Goal: Task Accomplishment & Management: Manage account settings

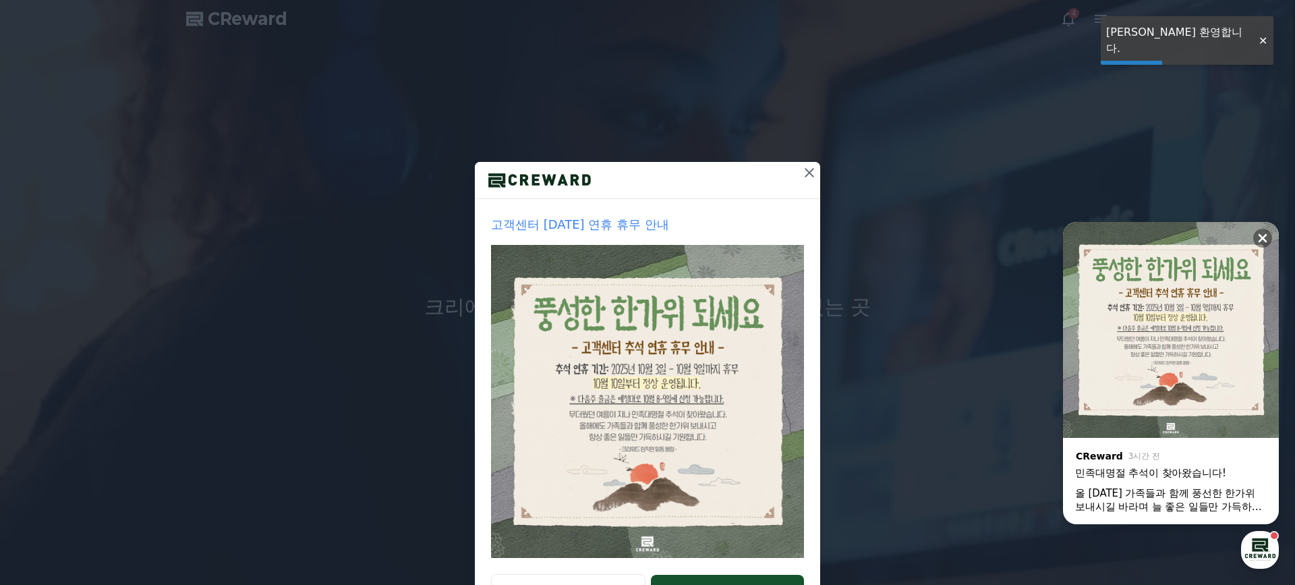
click at [803, 175] on icon at bounding box center [809, 173] width 16 height 16
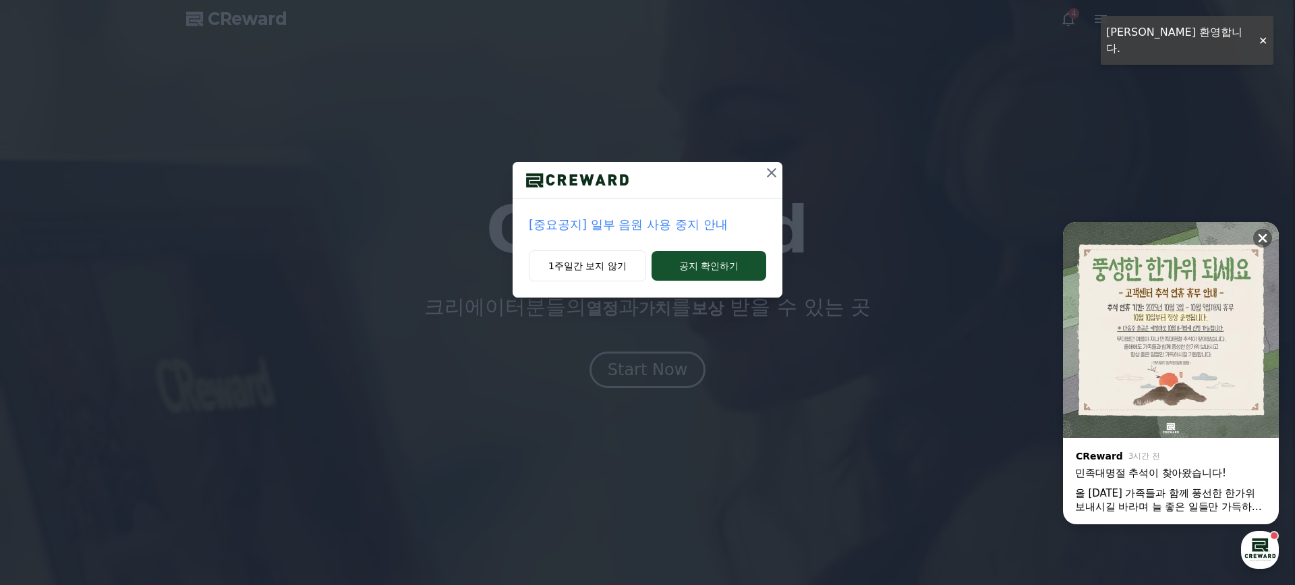
click at [773, 170] on icon at bounding box center [771, 172] width 9 height 9
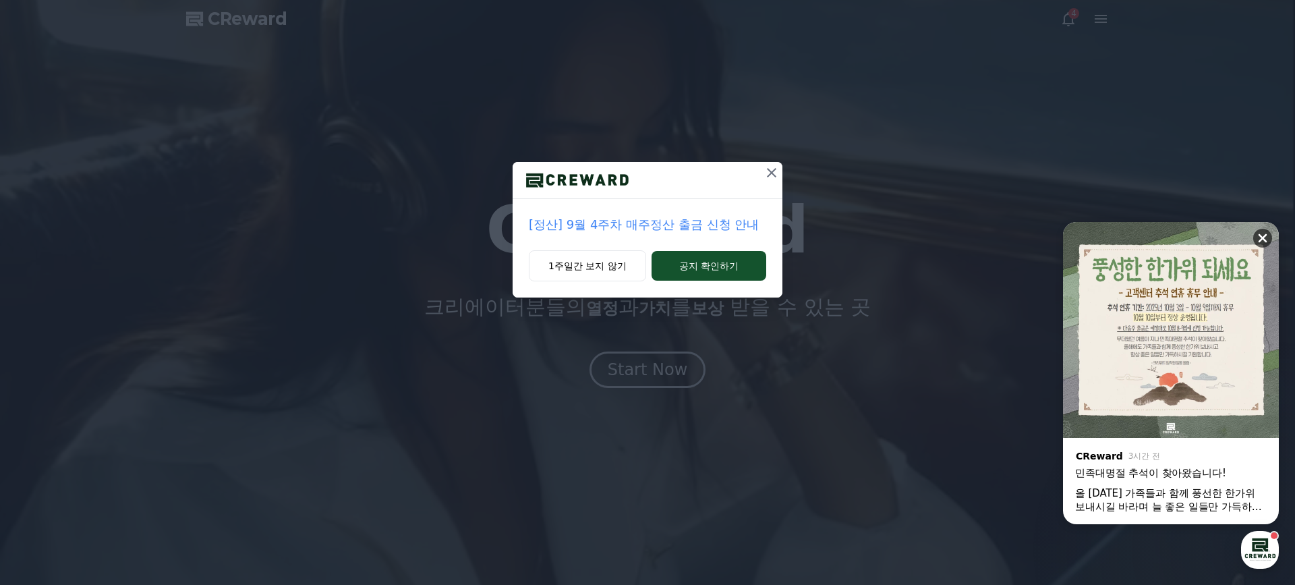
click at [1264, 239] on icon at bounding box center [1263, 238] width 9 height 9
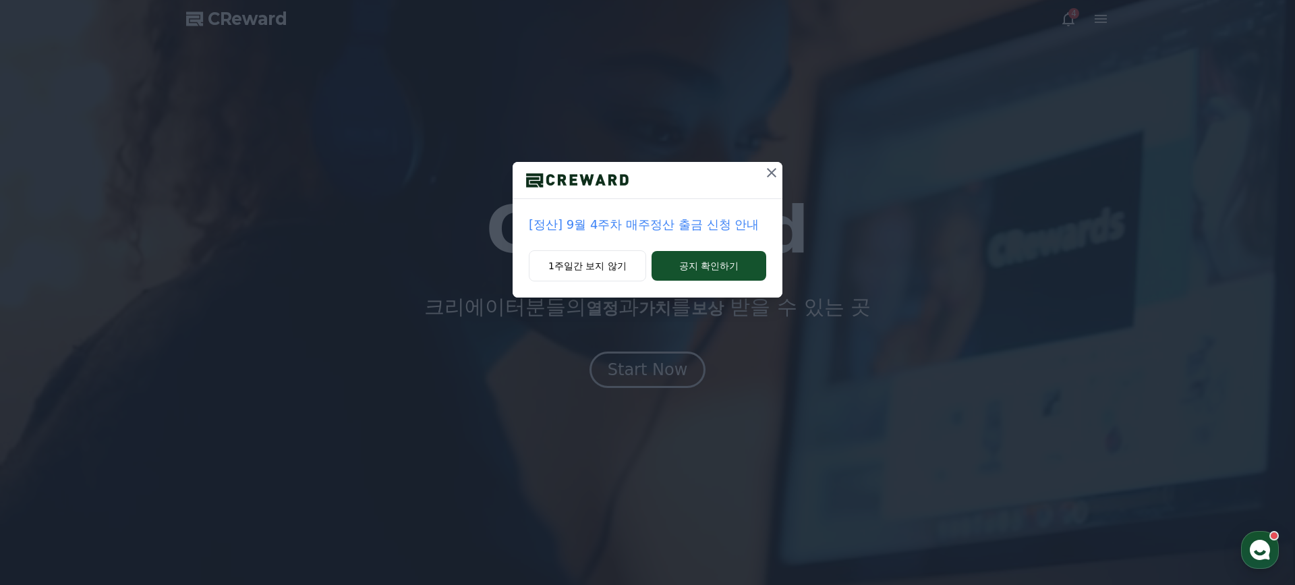
click at [773, 172] on icon at bounding box center [772, 173] width 16 height 16
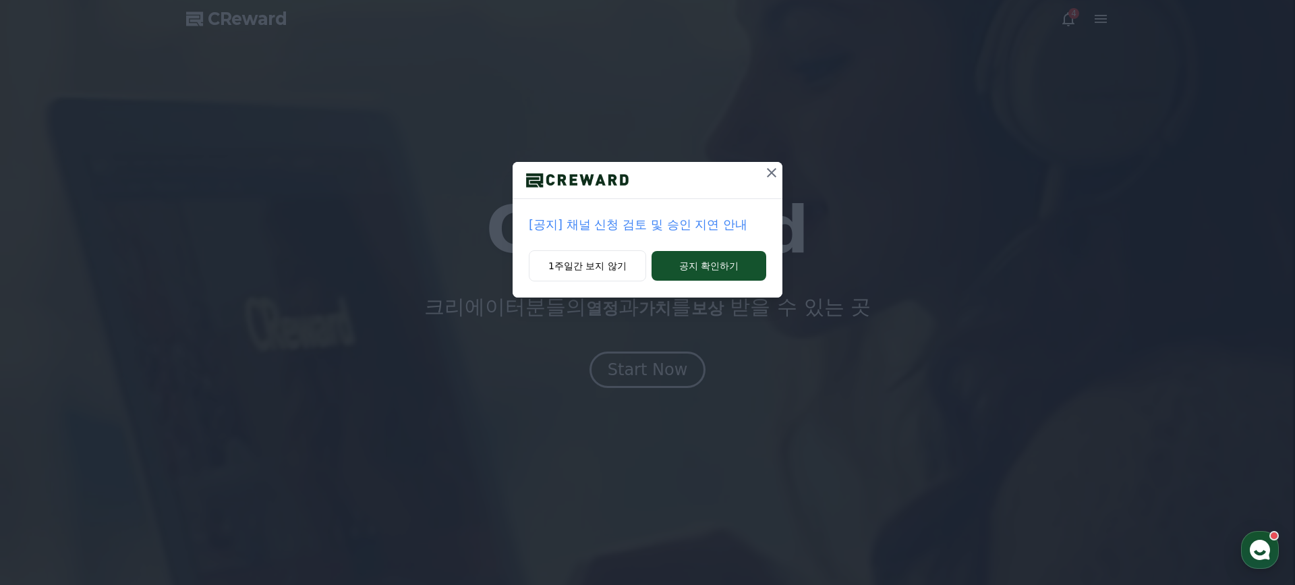
click at [772, 171] on icon at bounding box center [771, 172] width 9 height 9
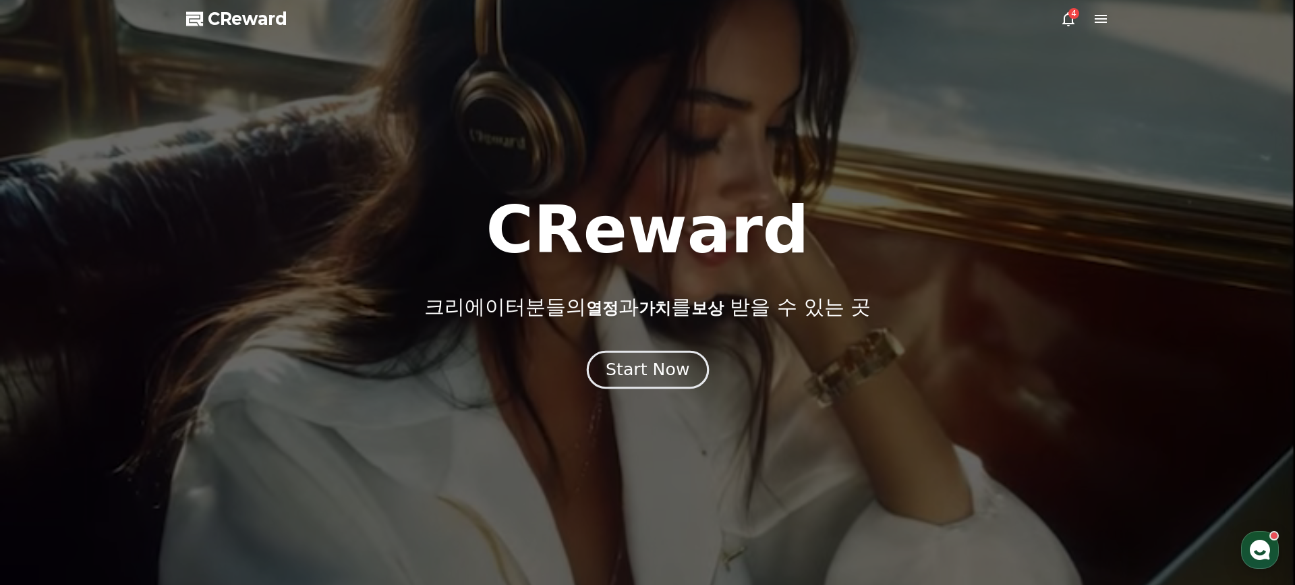
click at [648, 365] on div "Start Now" at bounding box center [648, 369] width 84 height 23
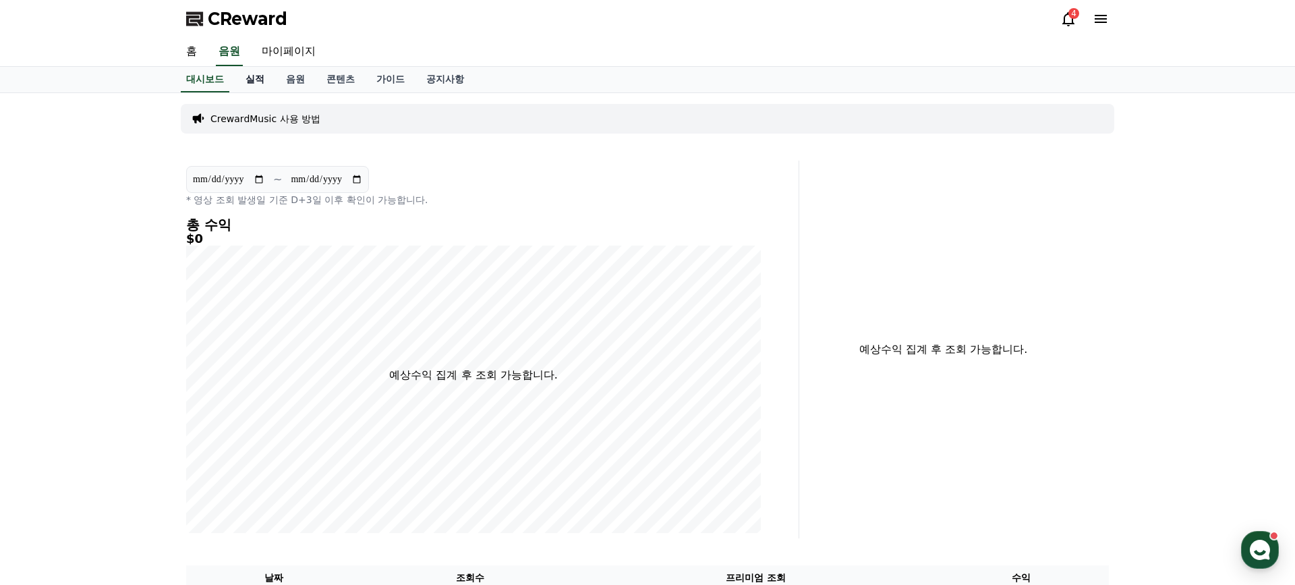
click at [252, 78] on link "실적" at bounding box center [255, 80] width 40 height 26
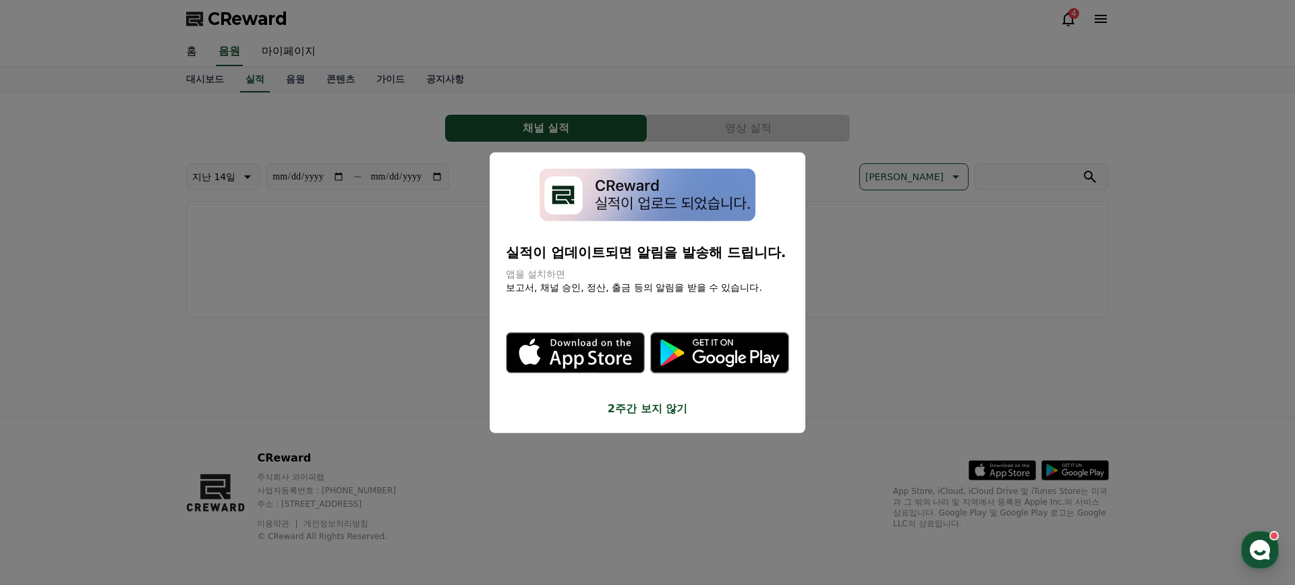
click at [277, 78] on button "close modal" at bounding box center [647, 292] width 1295 height 585
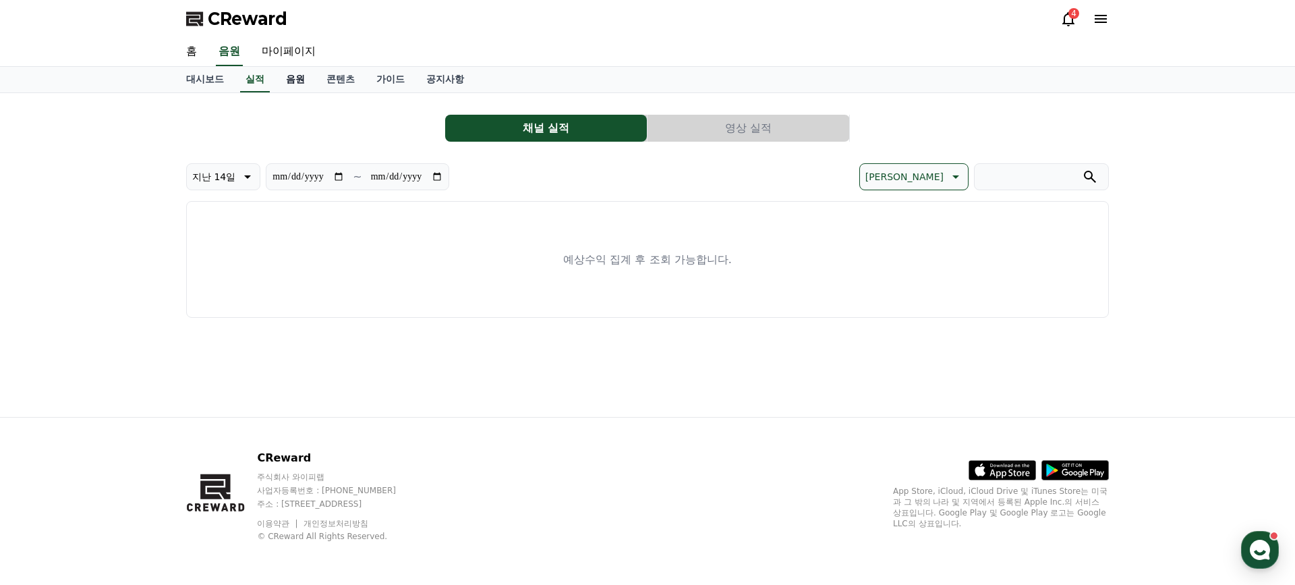
click at [284, 80] on link "음원" at bounding box center [295, 80] width 40 height 26
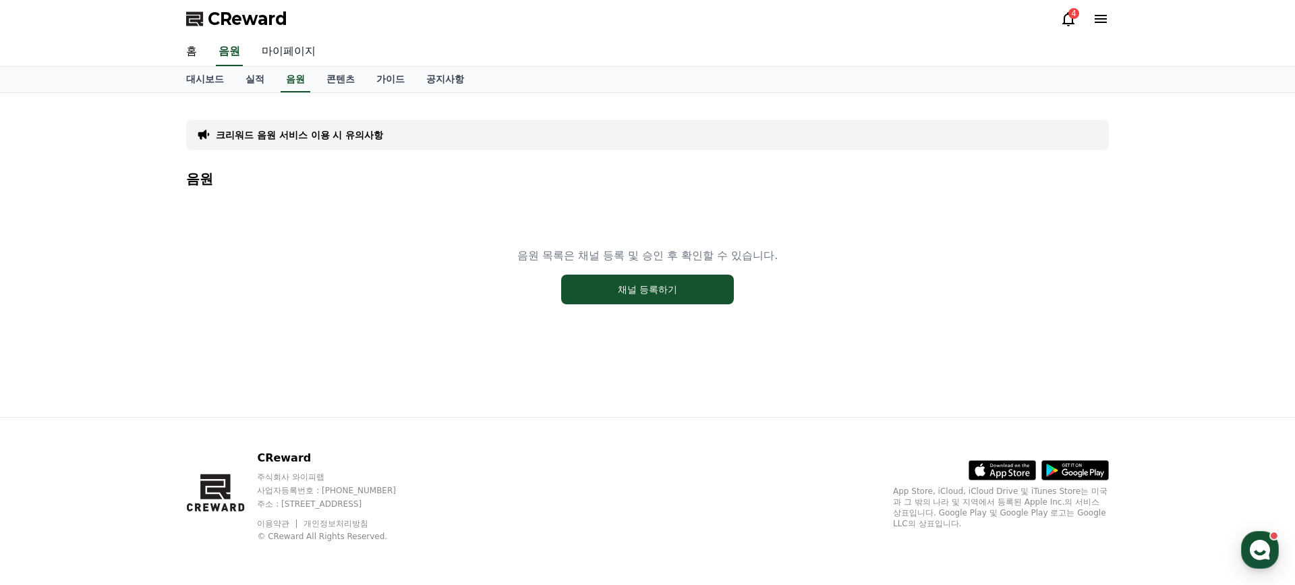
click at [286, 49] on link "마이페이지" at bounding box center [289, 52] width 76 height 28
select select "**********"
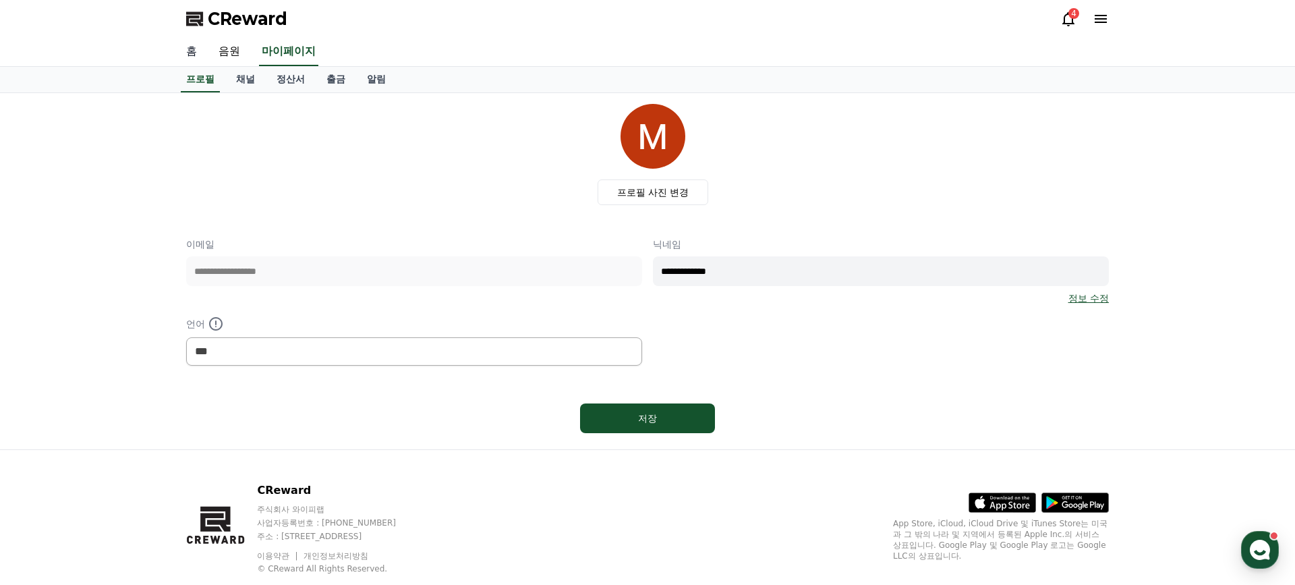
click at [189, 62] on link "홈" at bounding box center [191, 52] width 32 height 28
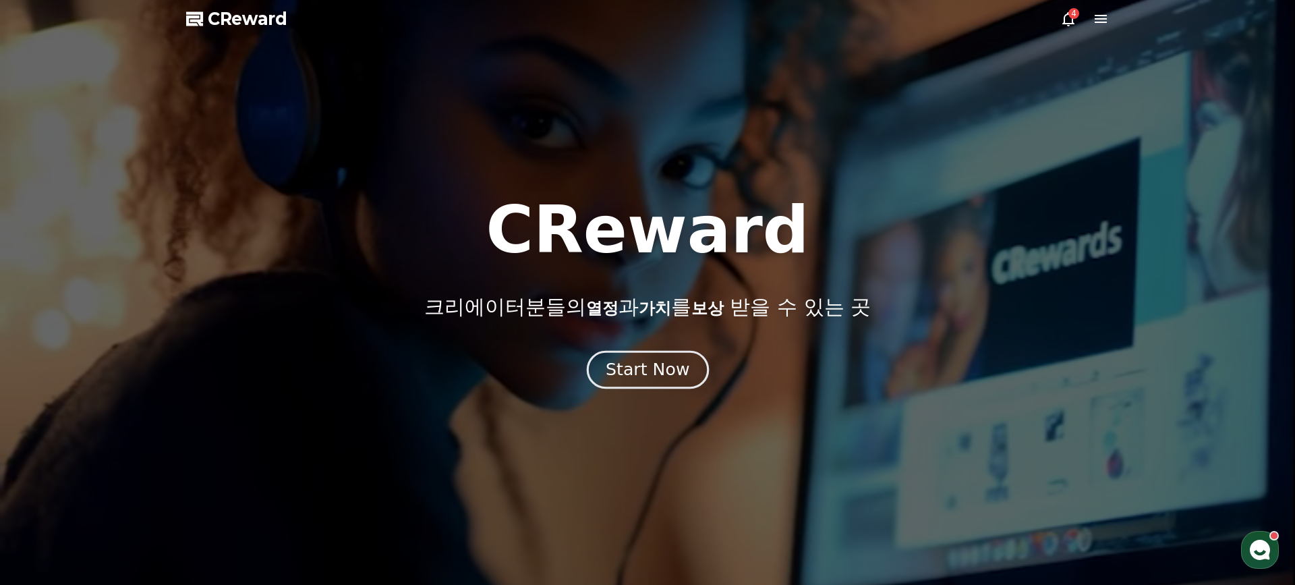
click at [652, 380] on button "Start Now" at bounding box center [647, 369] width 122 height 38
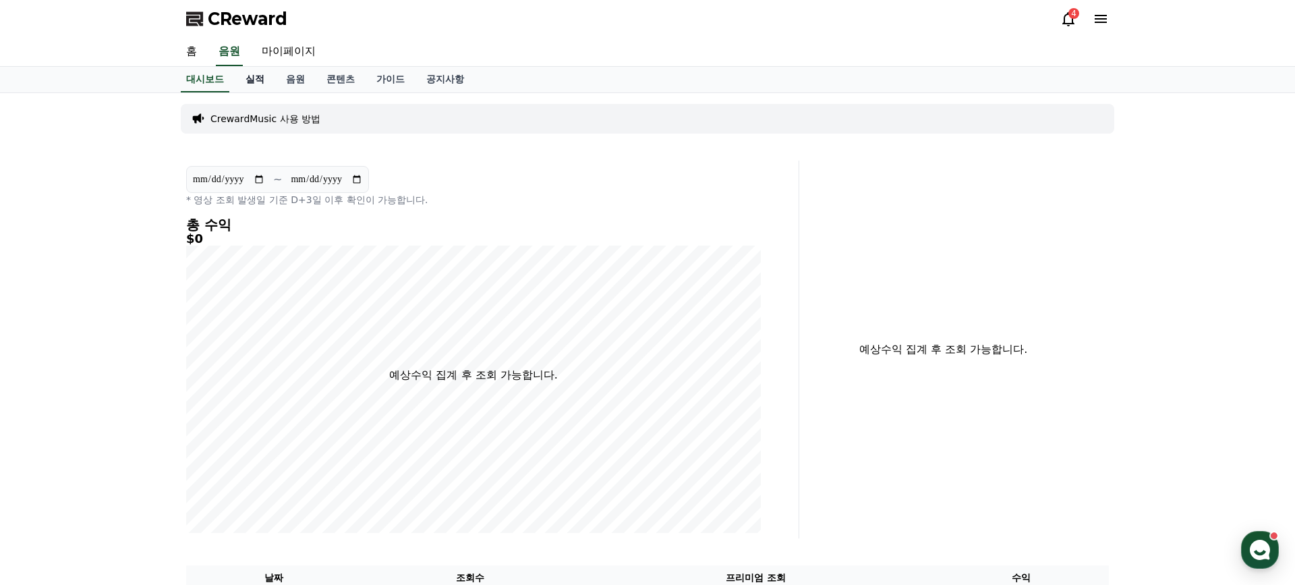
click at [250, 74] on link "실적" at bounding box center [255, 80] width 40 height 26
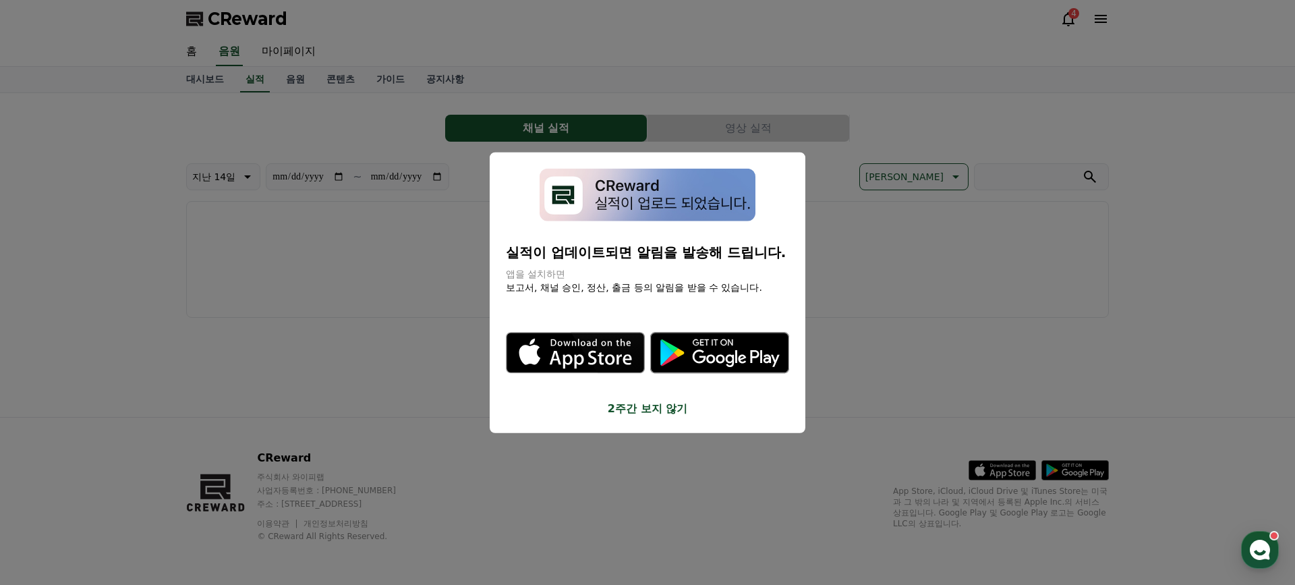
click at [641, 401] on button "2주간 보지 않기" at bounding box center [647, 409] width 283 height 16
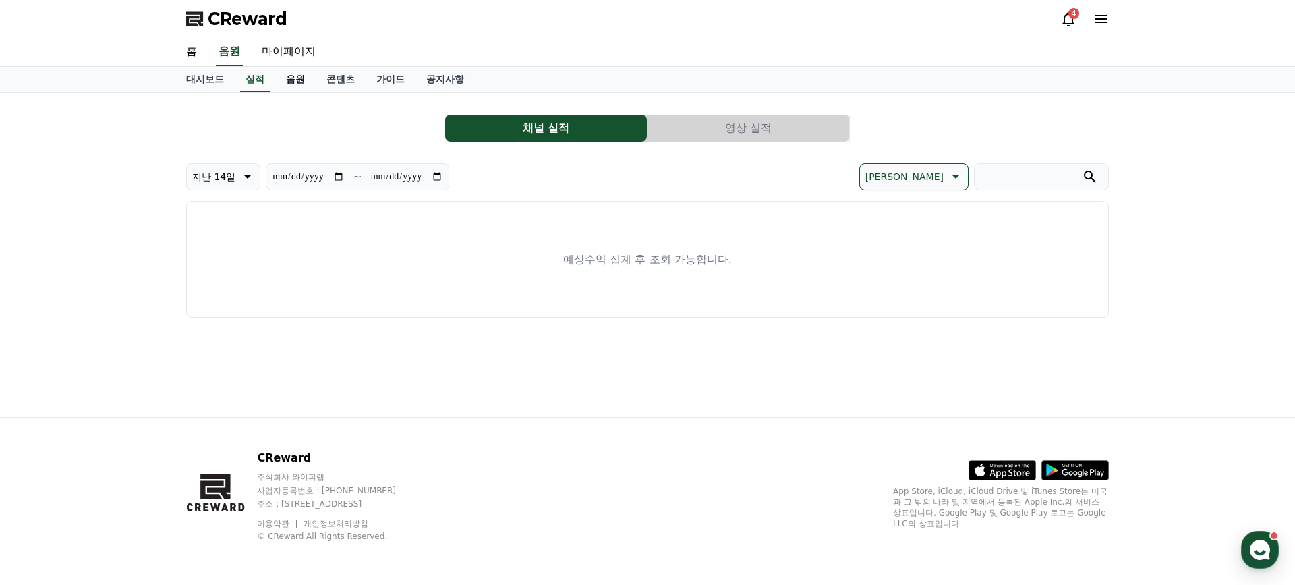
click at [283, 90] on link "음원" at bounding box center [295, 80] width 40 height 26
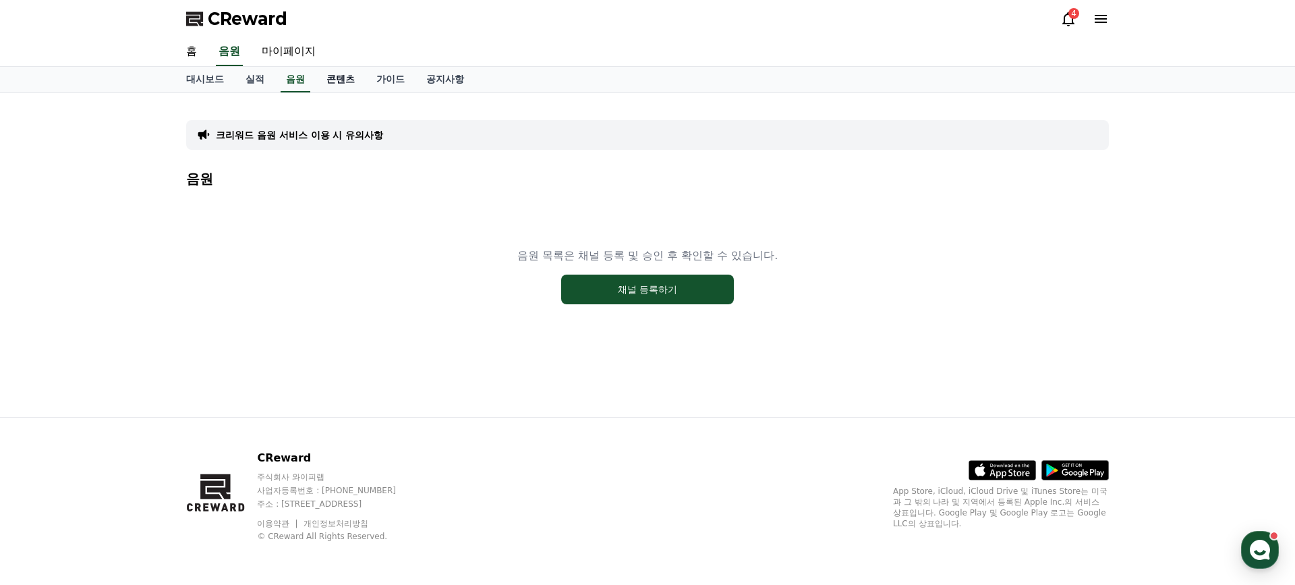
click at [322, 71] on link "콘텐츠" at bounding box center [341, 80] width 50 height 26
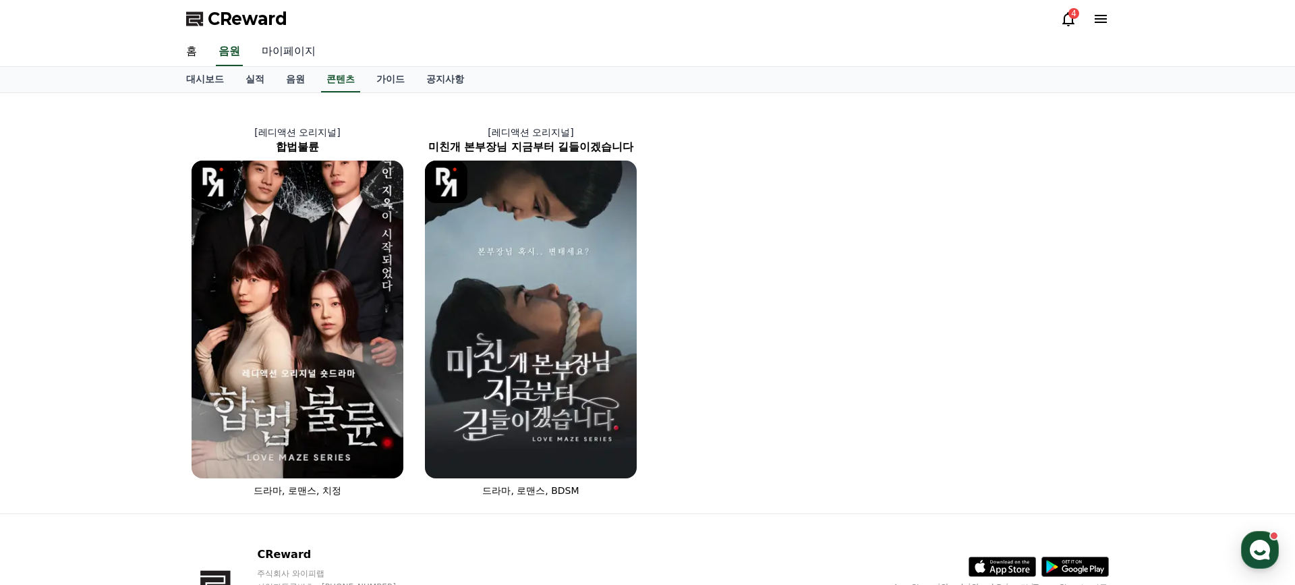
click at [286, 53] on link "마이페이지" at bounding box center [289, 52] width 76 height 28
select select "**********"
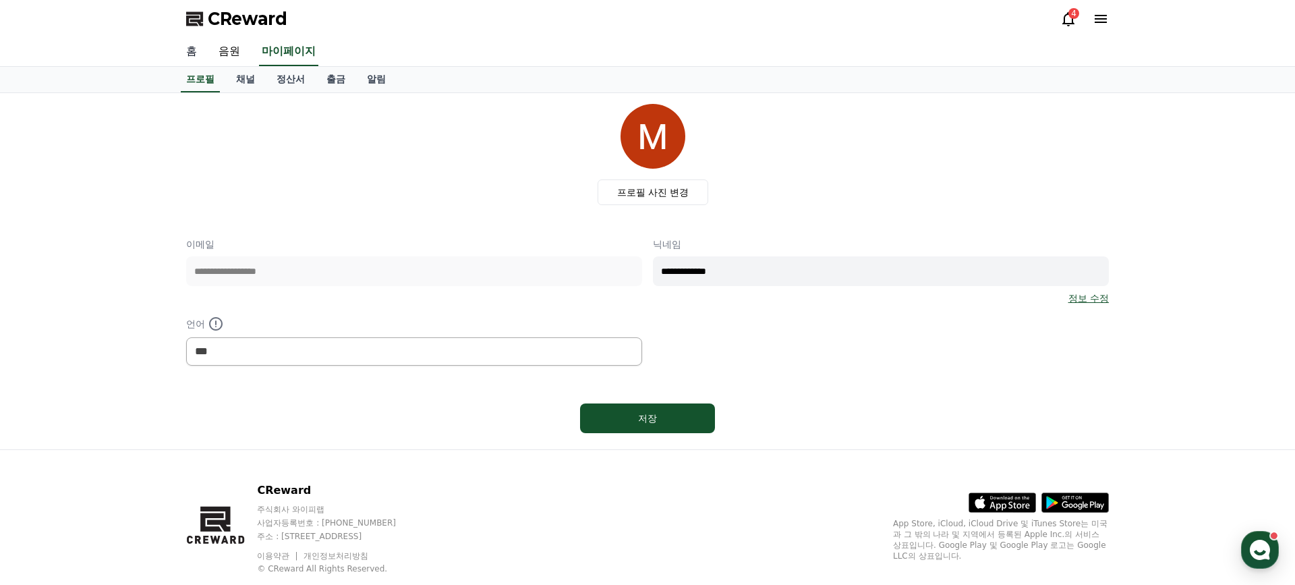
click at [188, 55] on link "홈" at bounding box center [191, 52] width 32 height 28
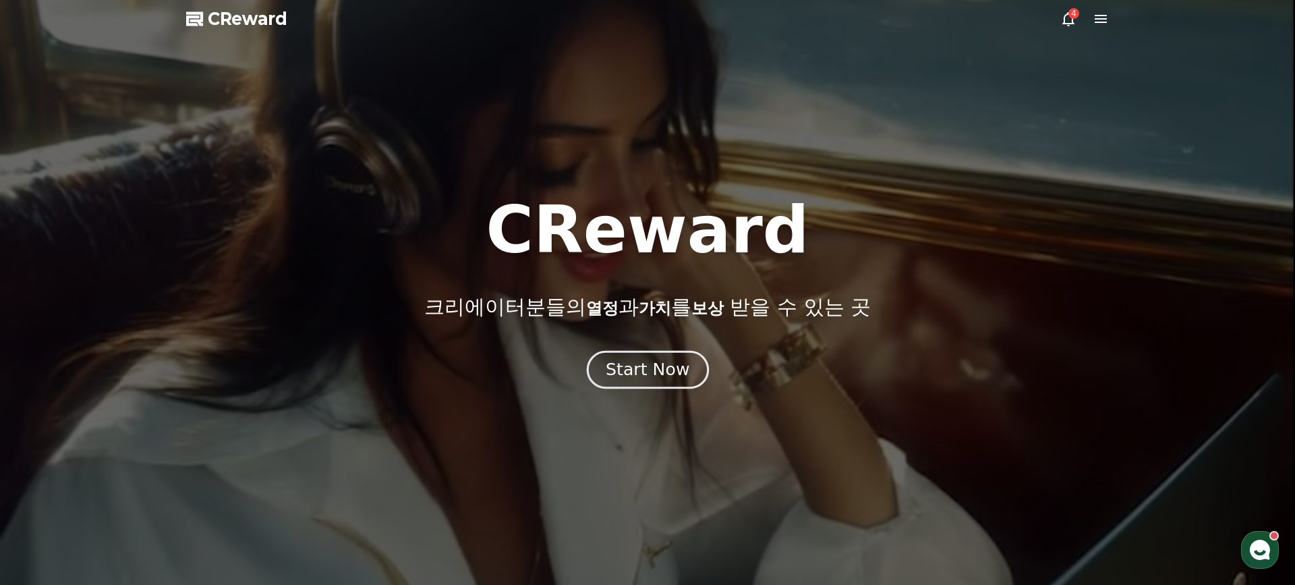
click at [662, 367] on div "Start Now" at bounding box center [648, 369] width 84 height 23
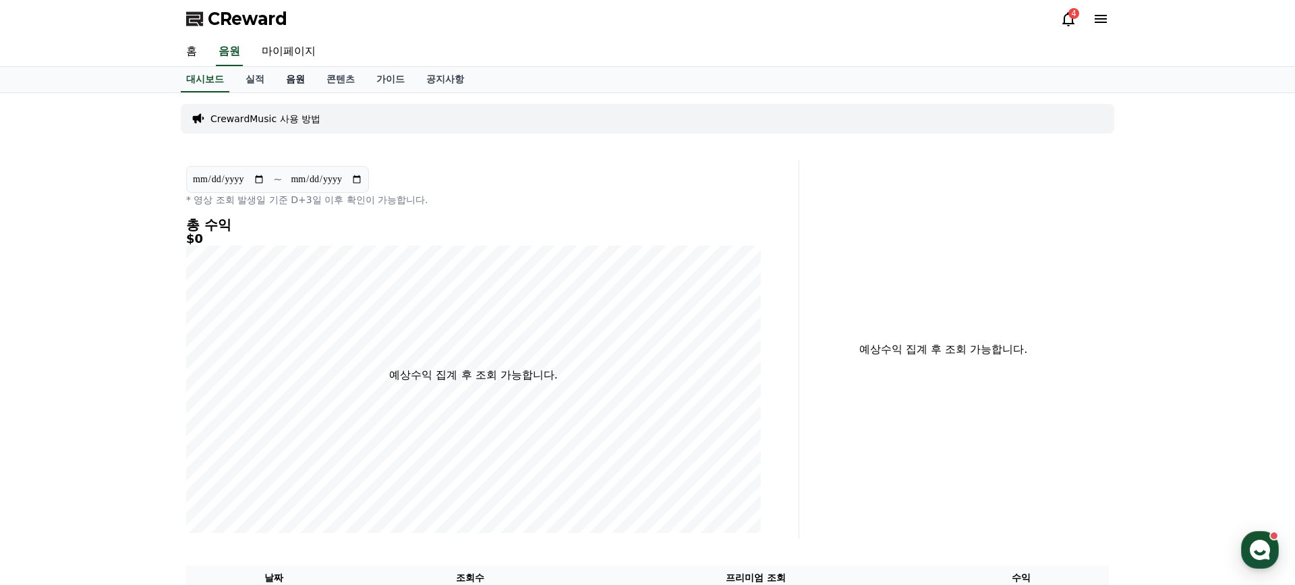
click at [285, 78] on link "음원" at bounding box center [295, 80] width 40 height 26
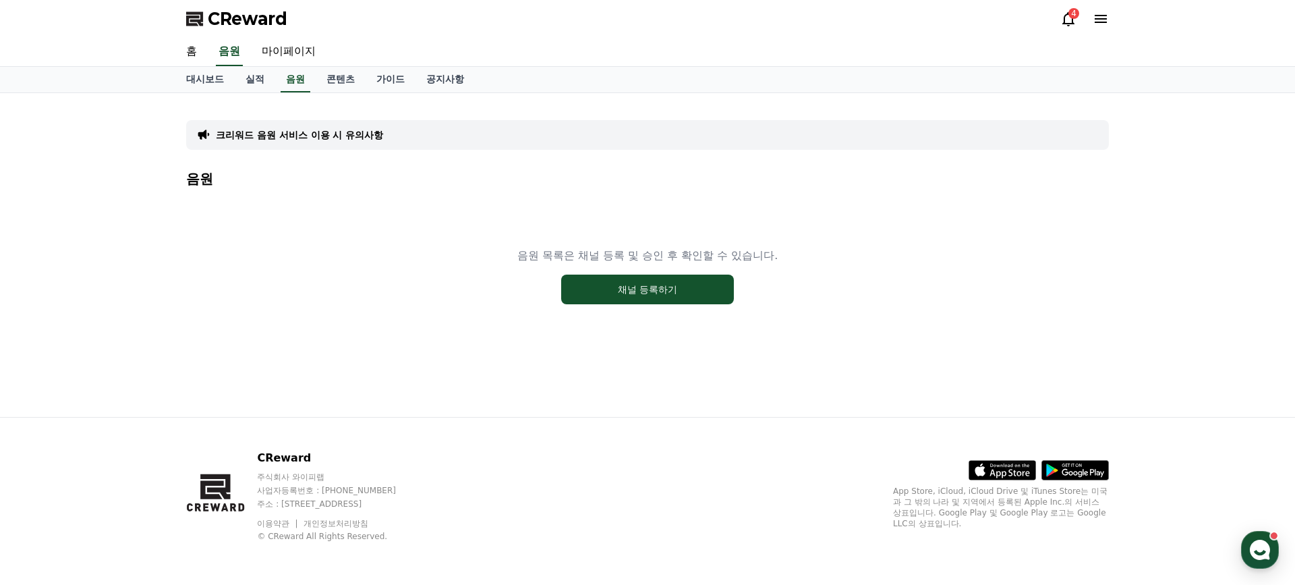
click at [1098, 22] on icon at bounding box center [1101, 19] width 12 height 8
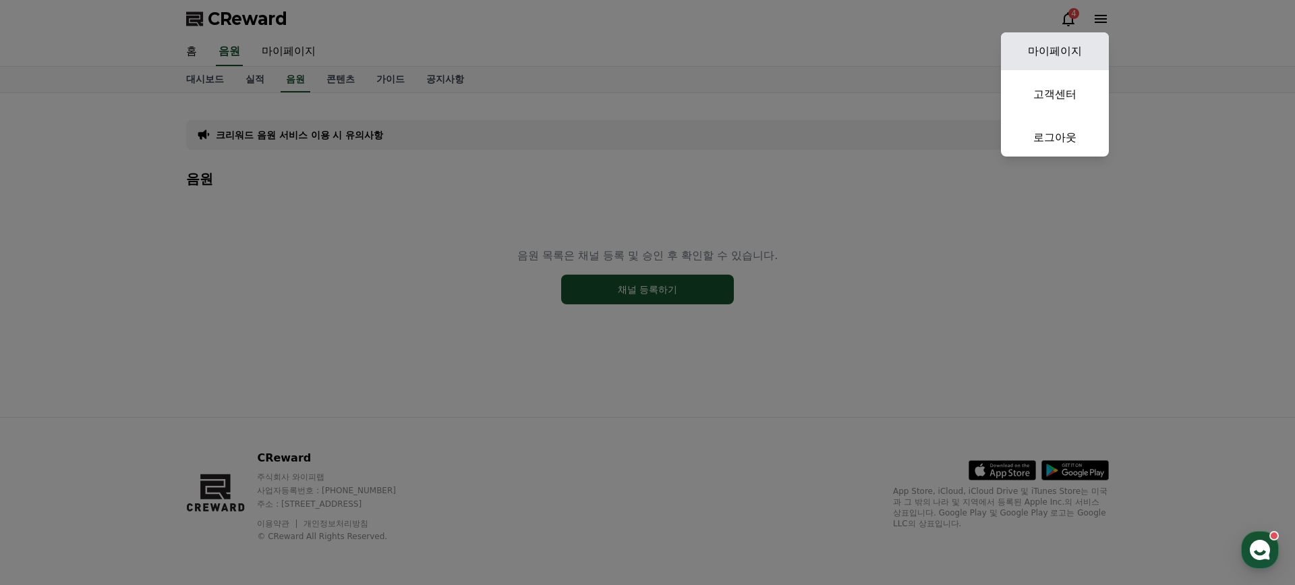
click at [1081, 46] on link "마이페이지" at bounding box center [1055, 51] width 108 height 38
select select "**********"
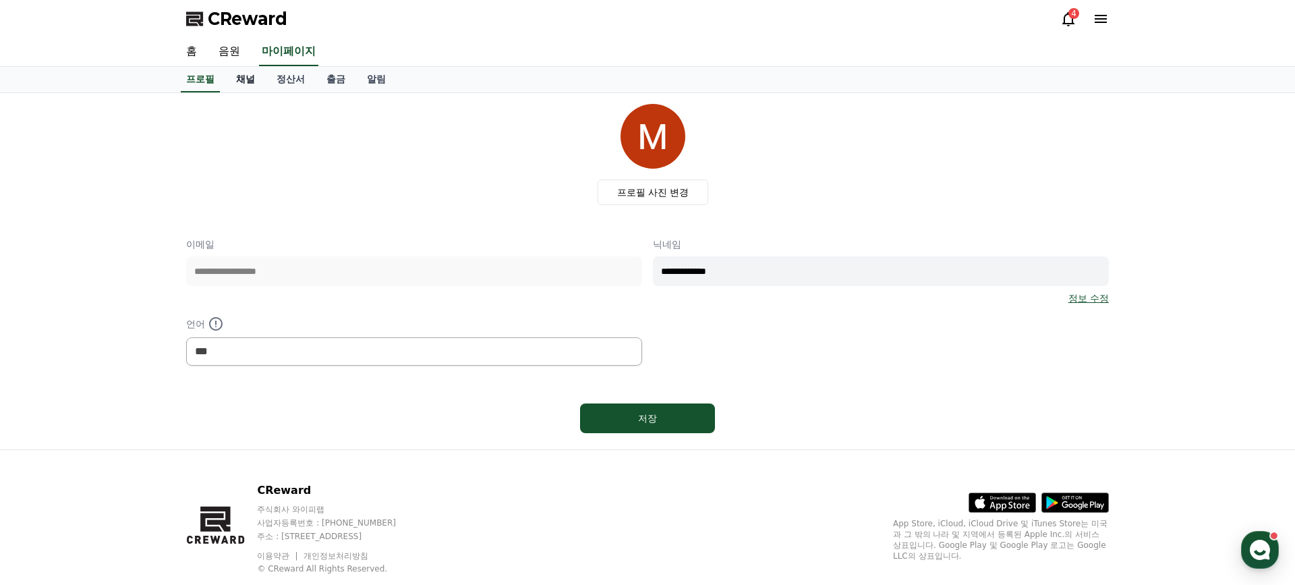
click at [248, 76] on link "채널" at bounding box center [245, 80] width 40 height 26
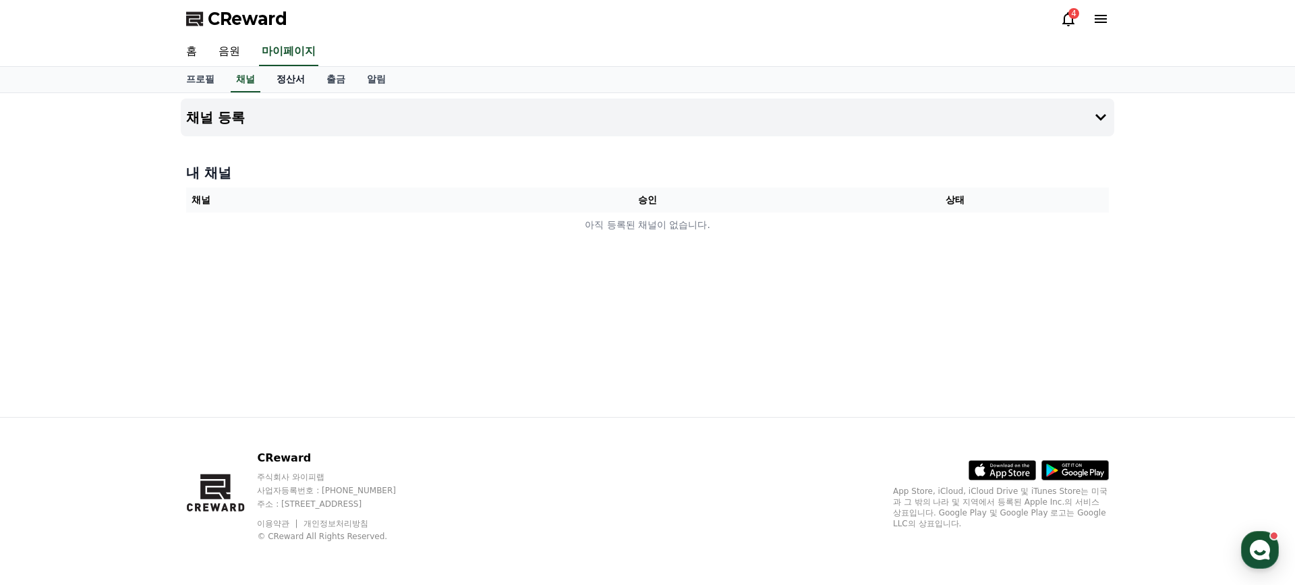
click at [279, 77] on link "정산서" at bounding box center [291, 80] width 50 height 26
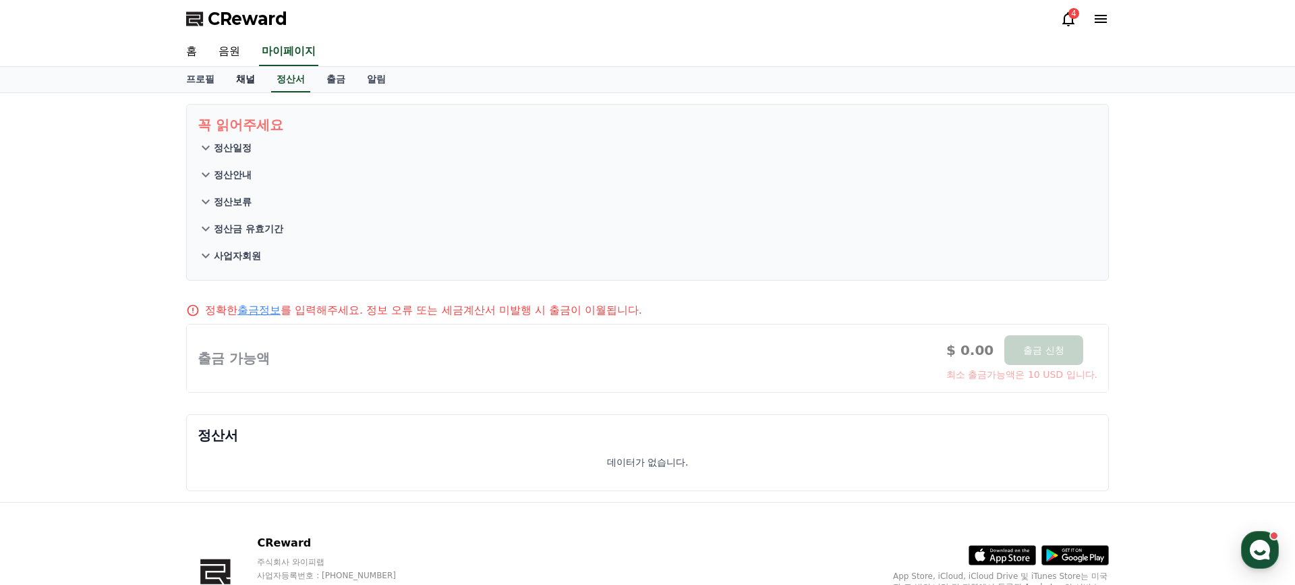
click at [245, 79] on link "채널" at bounding box center [245, 80] width 40 height 26
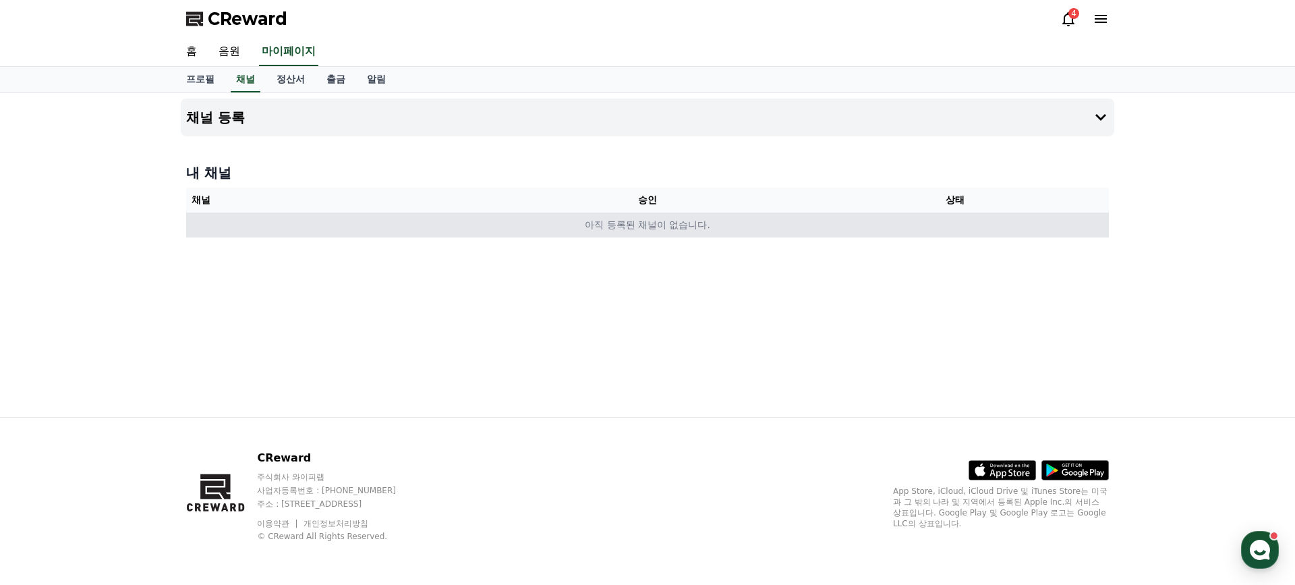
click at [648, 235] on td "아직 등록된 채널이 없습니다." at bounding box center [647, 224] width 923 height 25
click at [659, 225] on td "아직 등록된 채널이 없습니다." at bounding box center [647, 224] width 923 height 25
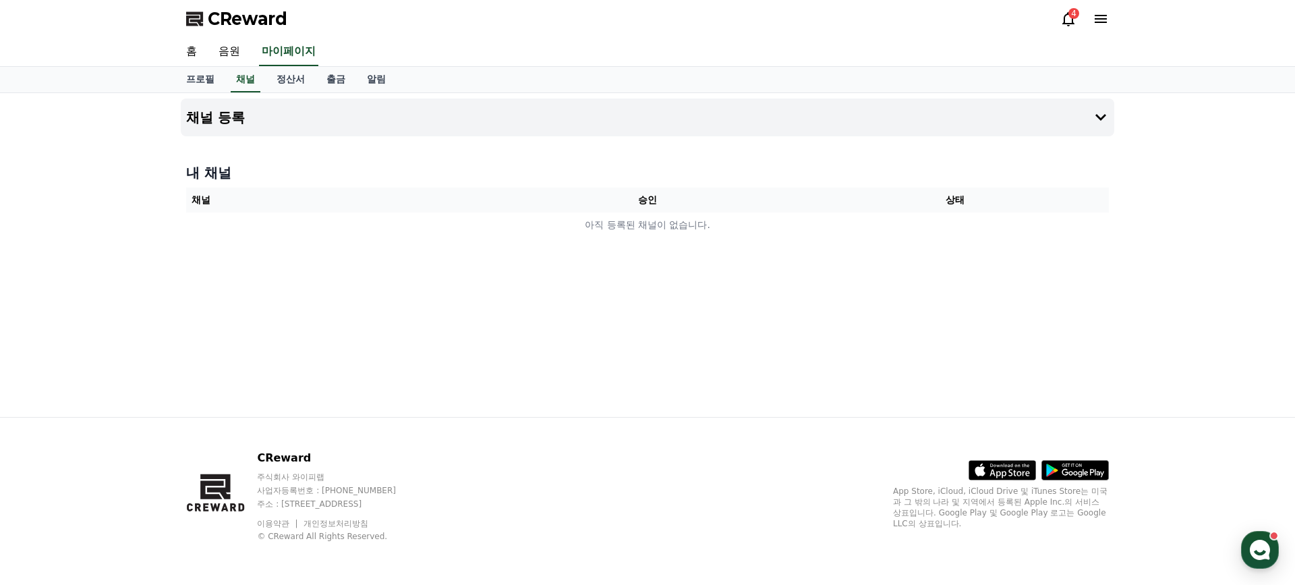
click at [639, 193] on th "승인" at bounding box center [648, 200] width 308 height 25
click at [673, 124] on button "채널 등록" at bounding box center [648, 117] width 934 height 38
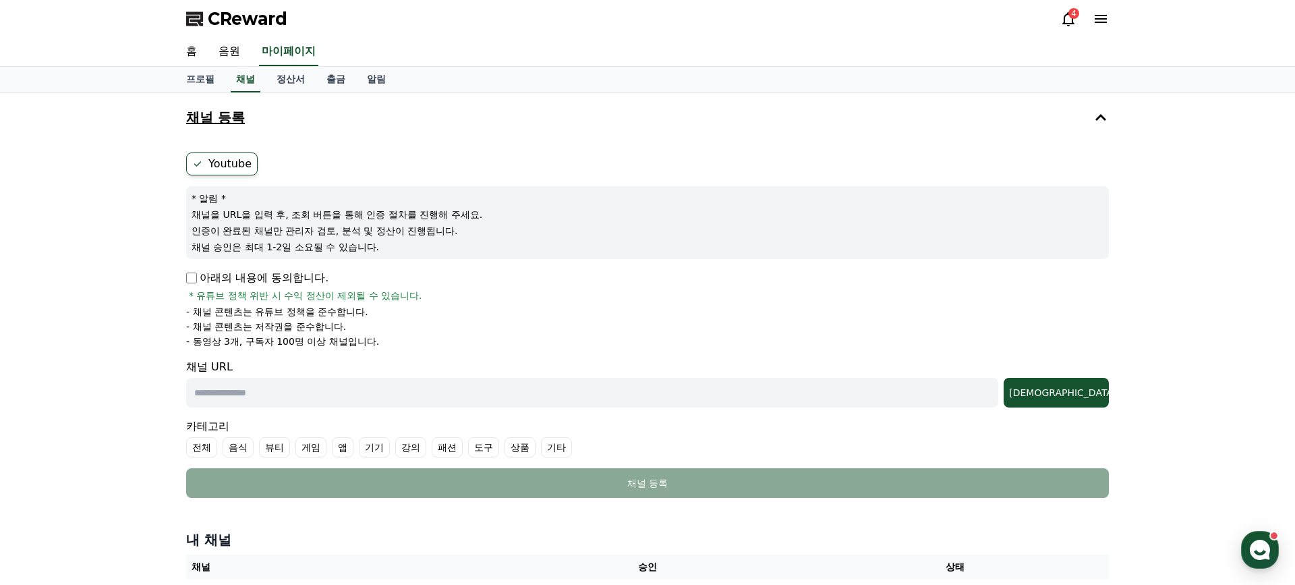
click at [681, 123] on button "채널 등록" at bounding box center [648, 117] width 934 height 38
